Goal: Task Accomplishment & Management: Complete application form

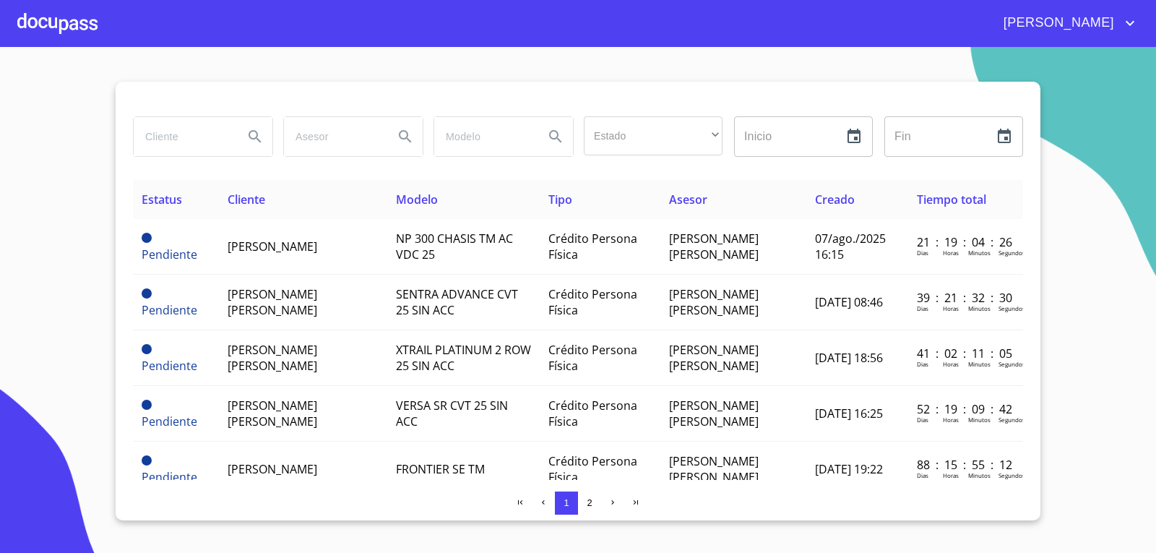
click at [40, 23] on div at bounding box center [57, 23] width 80 height 46
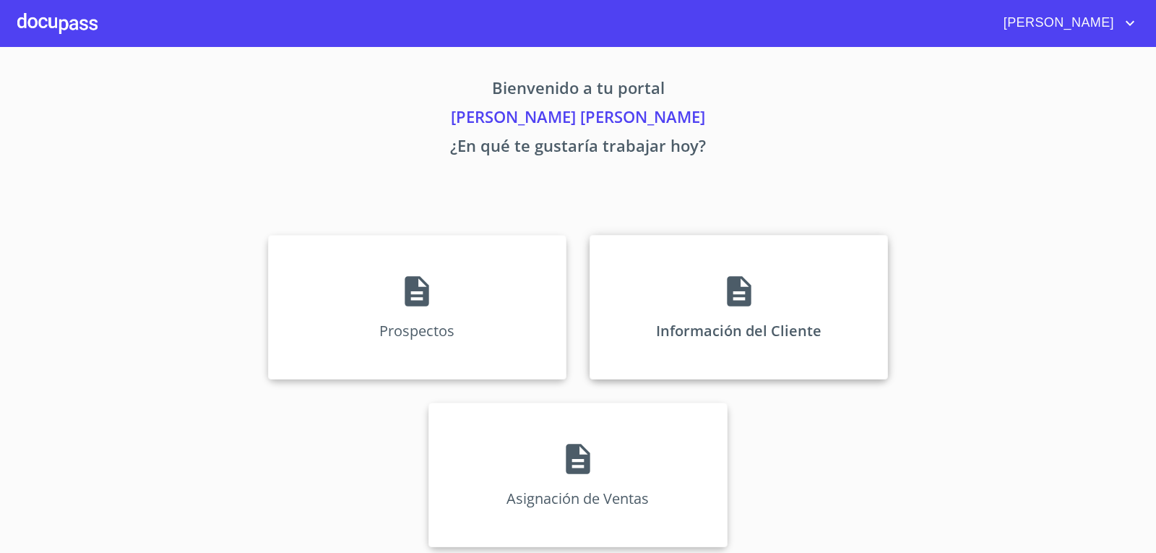
click at [727, 301] on icon at bounding box center [739, 291] width 24 height 30
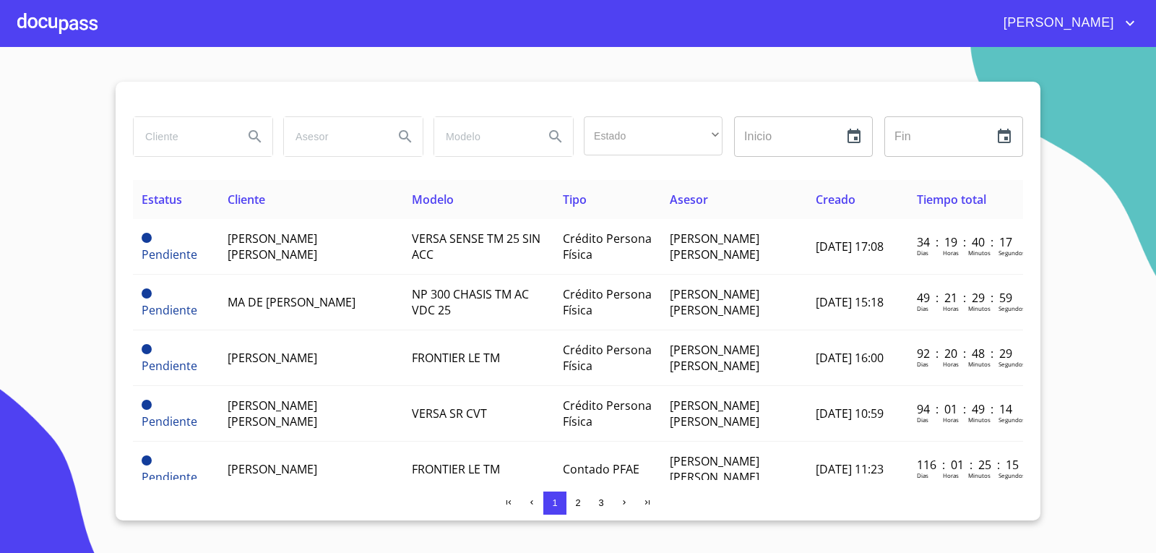
click at [85, 29] on div at bounding box center [57, 23] width 80 height 46
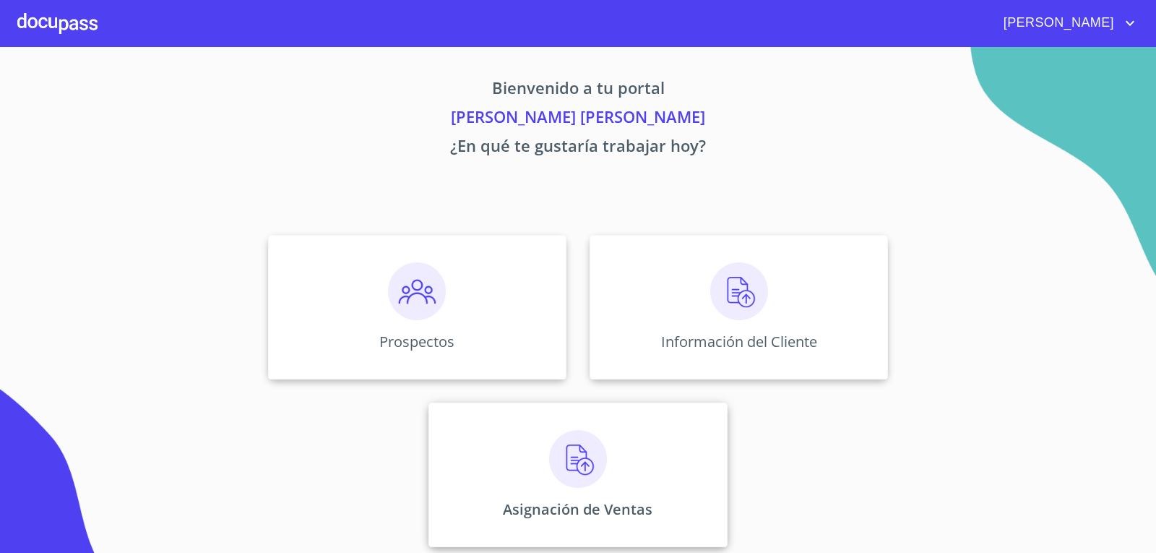
click at [570, 473] on img at bounding box center [578, 459] width 58 height 58
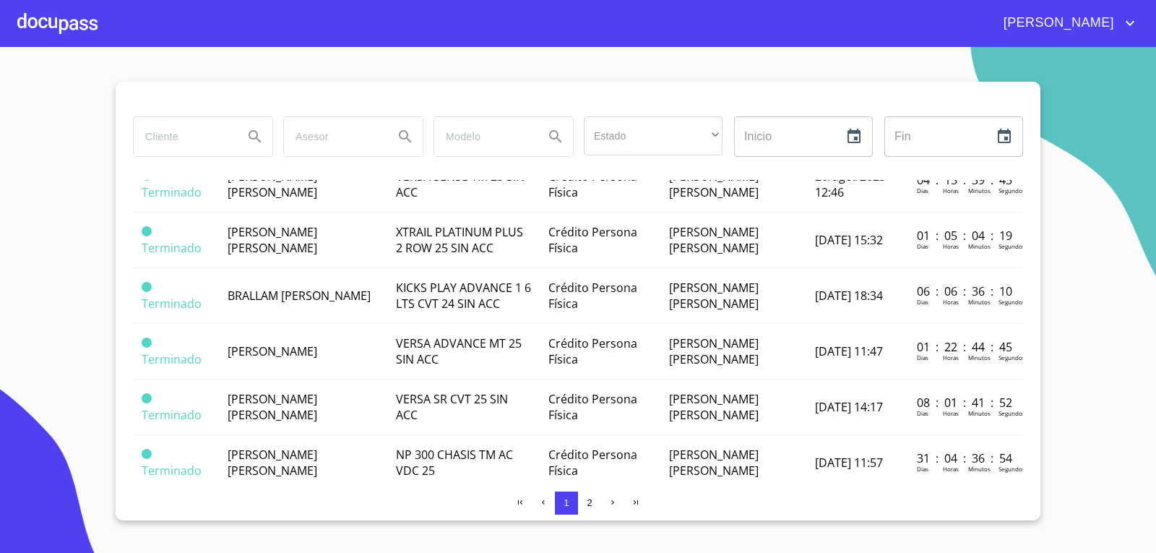
scroll to position [1084, 0]
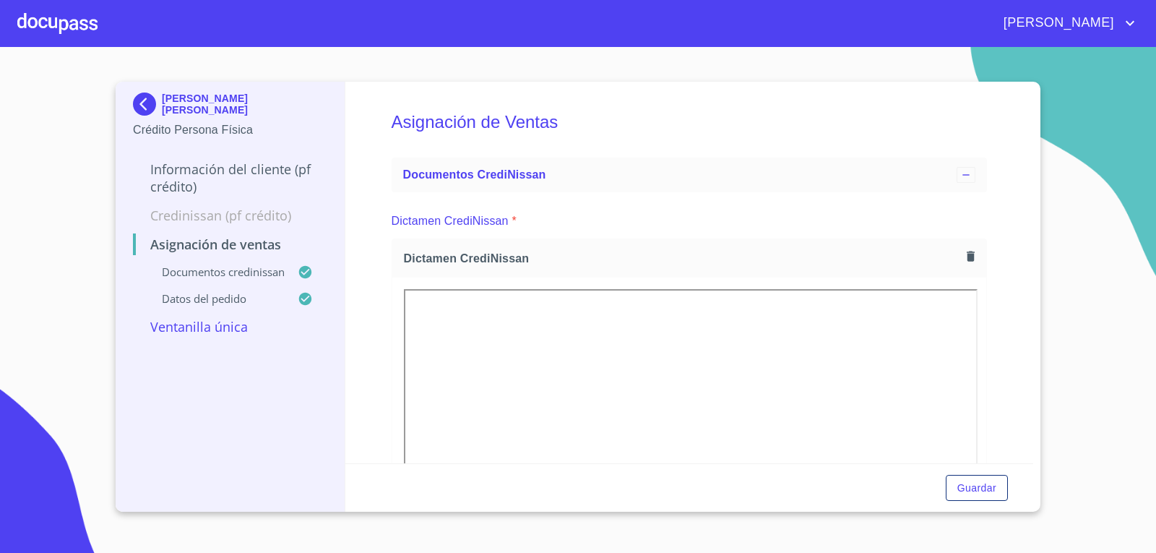
click at [967, 255] on icon "button" at bounding box center [971, 257] width 8 height 10
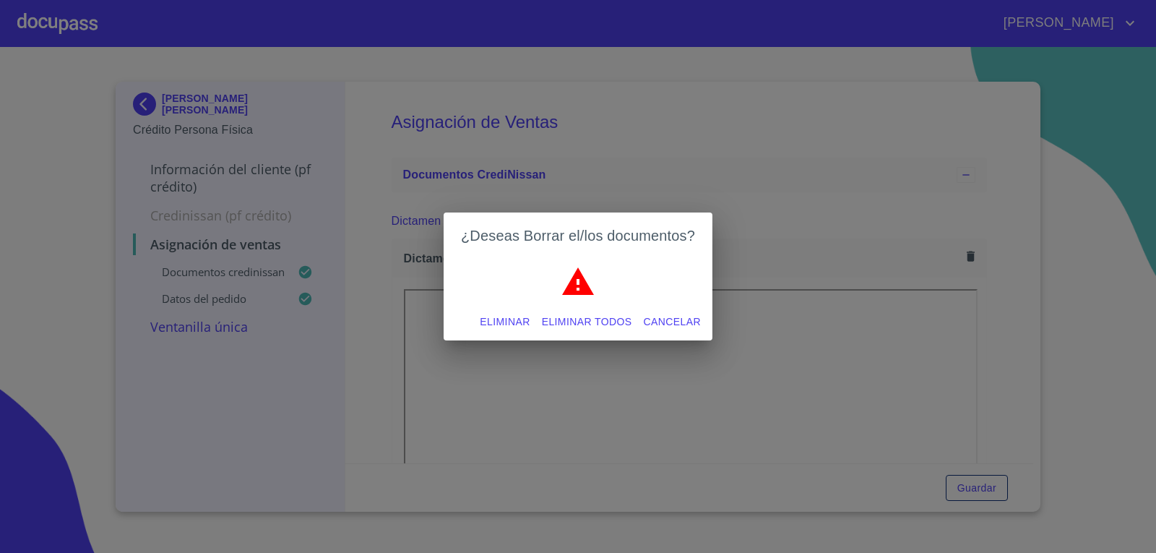
click at [510, 317] on span "Eliminar" at bounding box center [505, 322] width 50 height 18
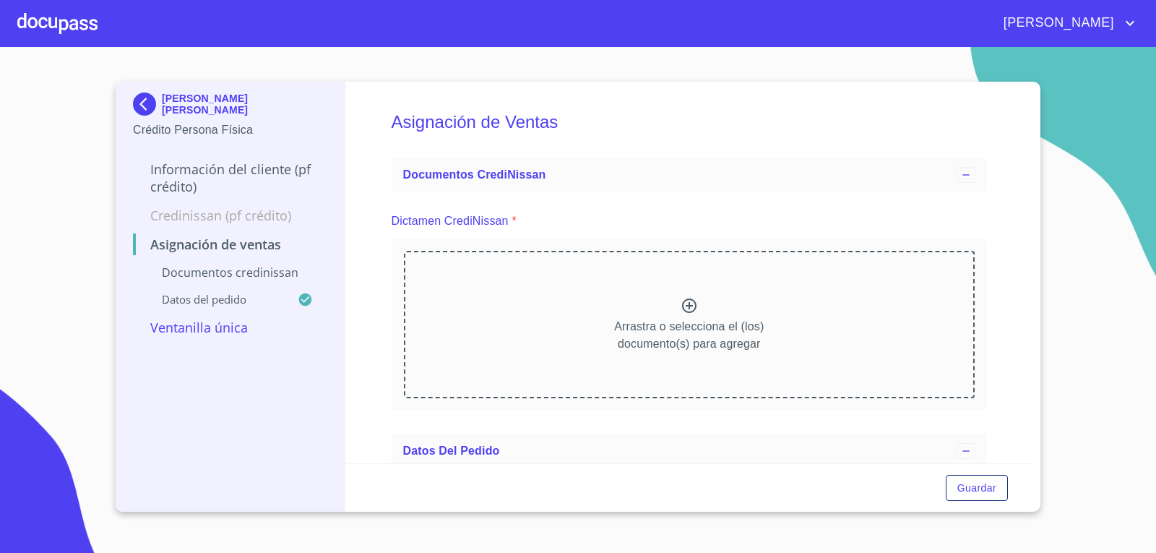
click at [684, 300] on icon at bounding box center [689, 305] width 17 height 17
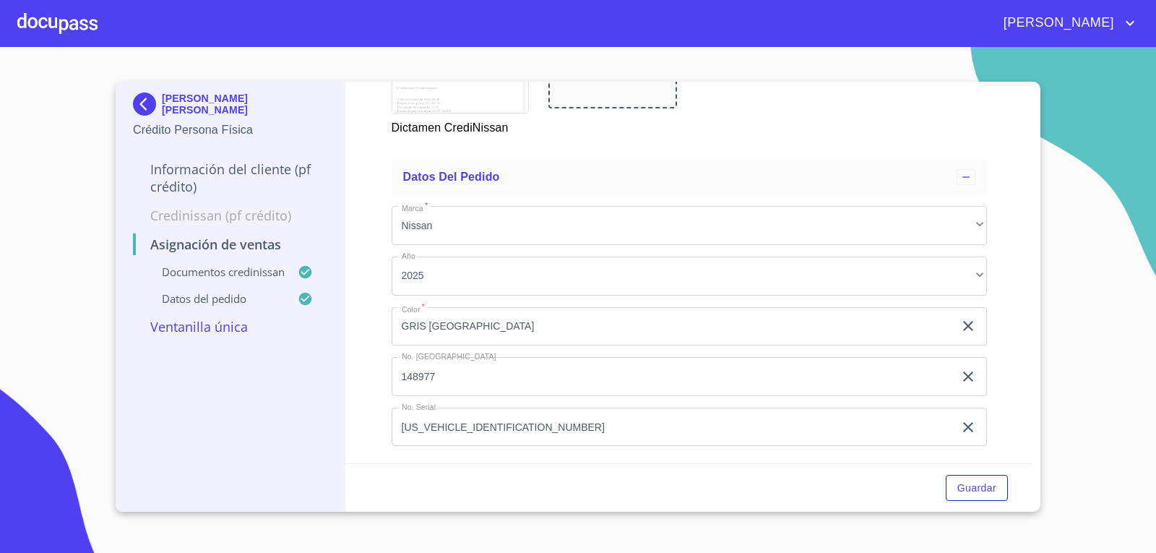
scroll to position [698, 0]
click at [984, 486] on span "Guardar" at bounding box center [977, 488] width 39 height 18
